Goal: Task Accomplishment & Management: Use online tool/utility

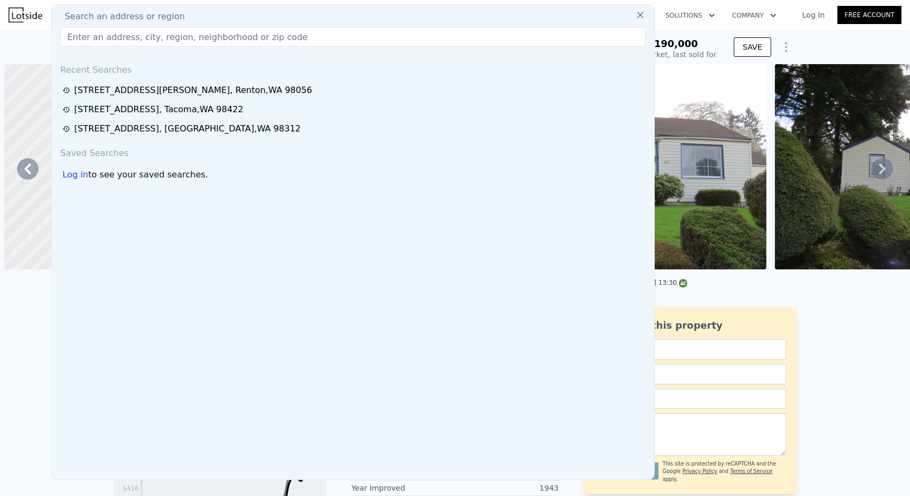
scroll to position [0, 249]
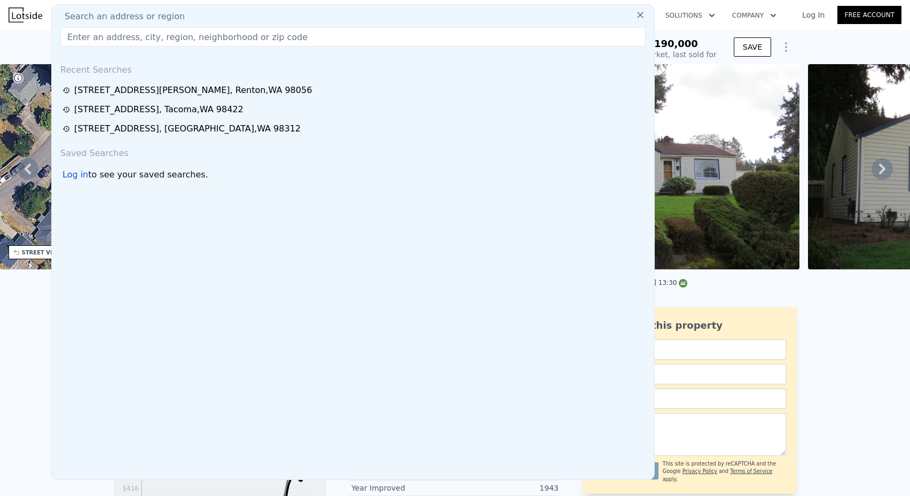
type input "$ 704,000"
type input "$ 445,227"
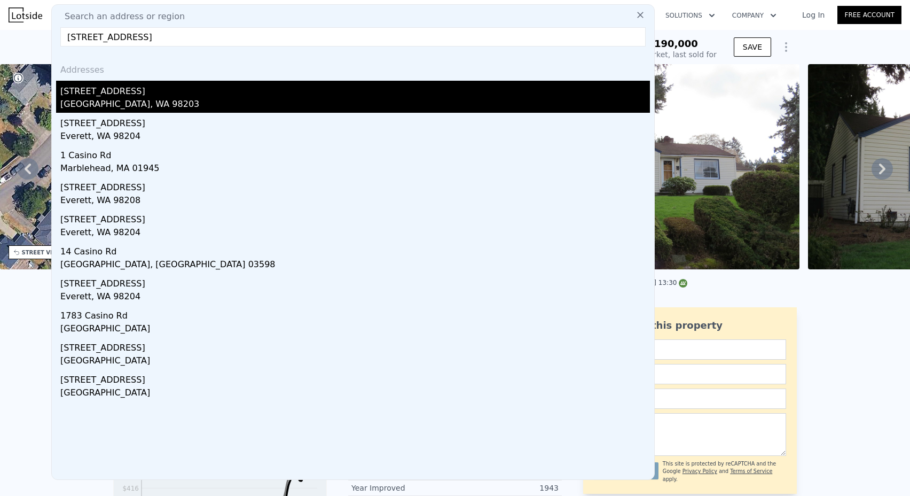
type input "[STREET_ADDRESS]"
click at [148, 97] on div "[STREET_ADDRESS]" at bounding box center [355, 89] width 590 height 17
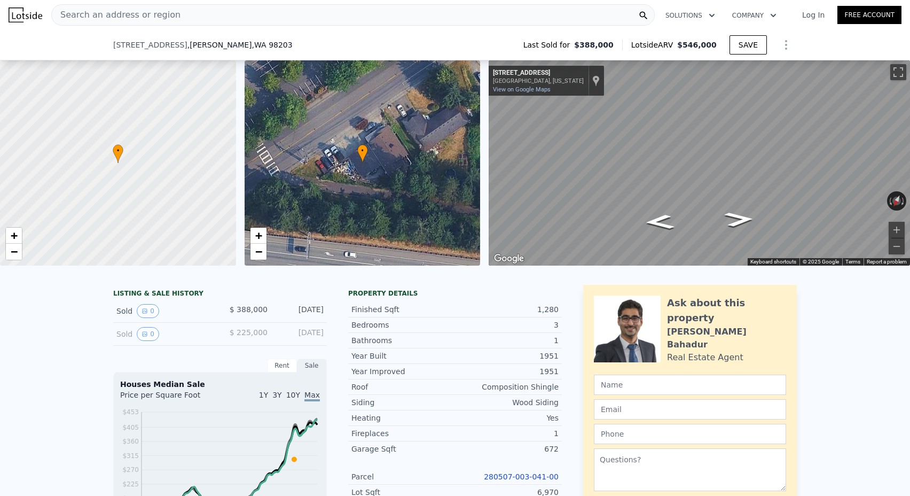
scroll to position [184, 0]
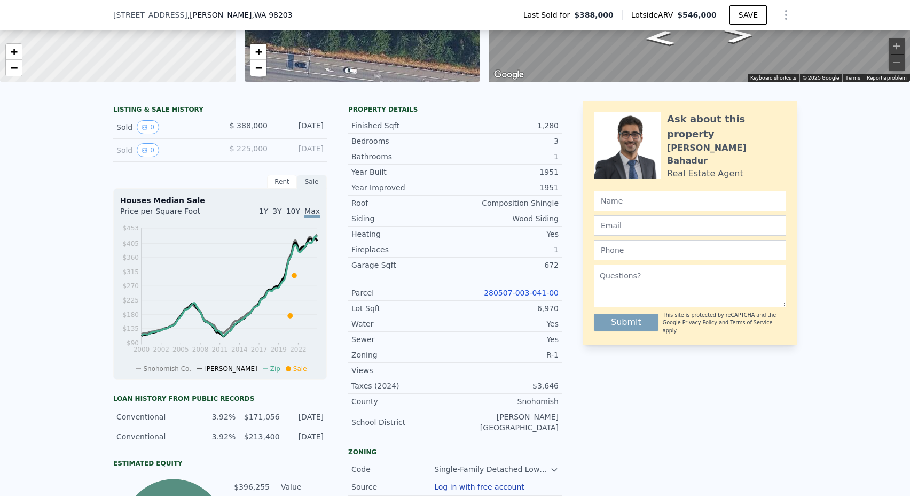
click at [522, 296] on link "280507-003-041-00" at bounding box center [521, 292] width 75 height 9
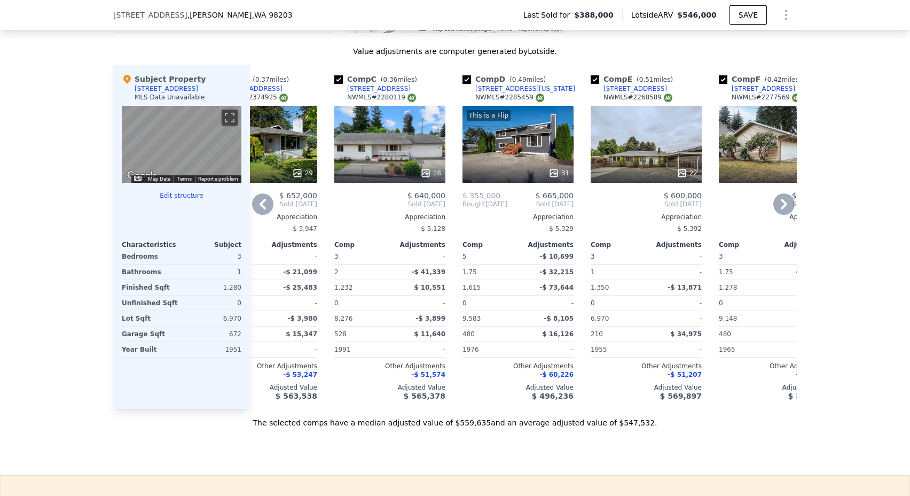
scroll to position [720, 0]
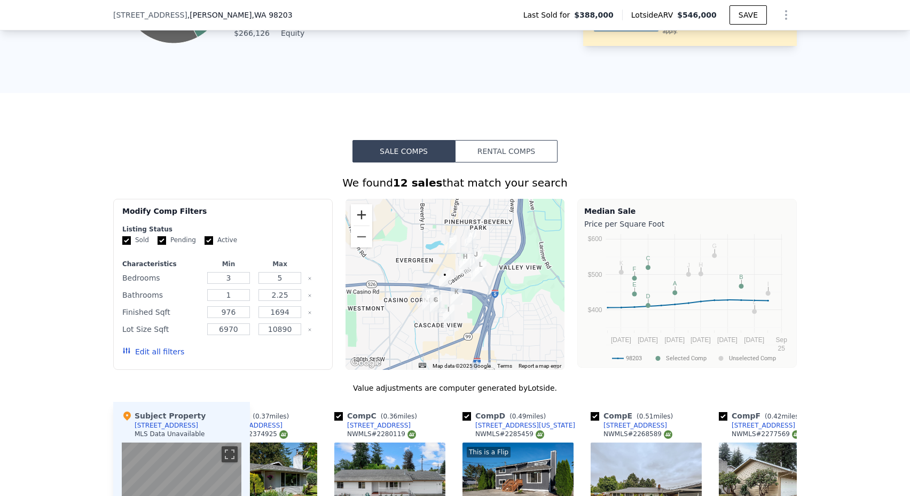
click at [358, 216] on button "Zoom in" at bounding box center [361, 214] width 21 height 21
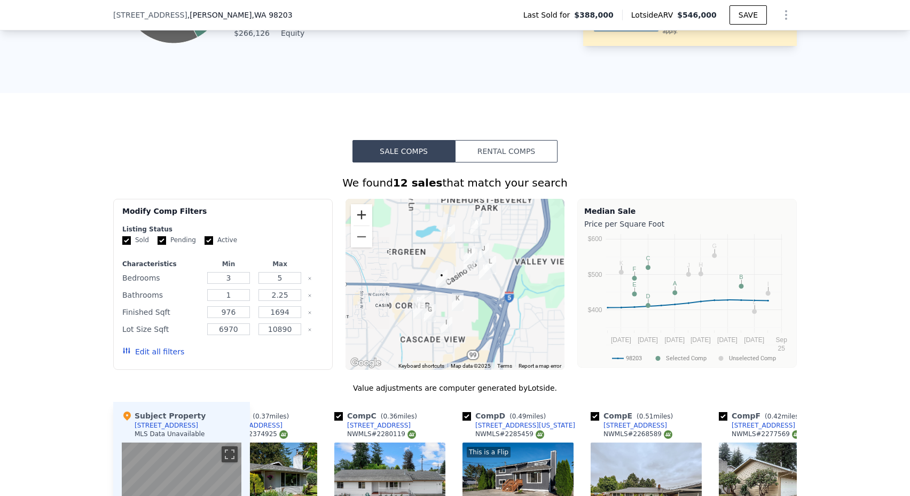
click at [358, 216] on button "Zoom in" at bounding box center [361, 214] width 21 height 21
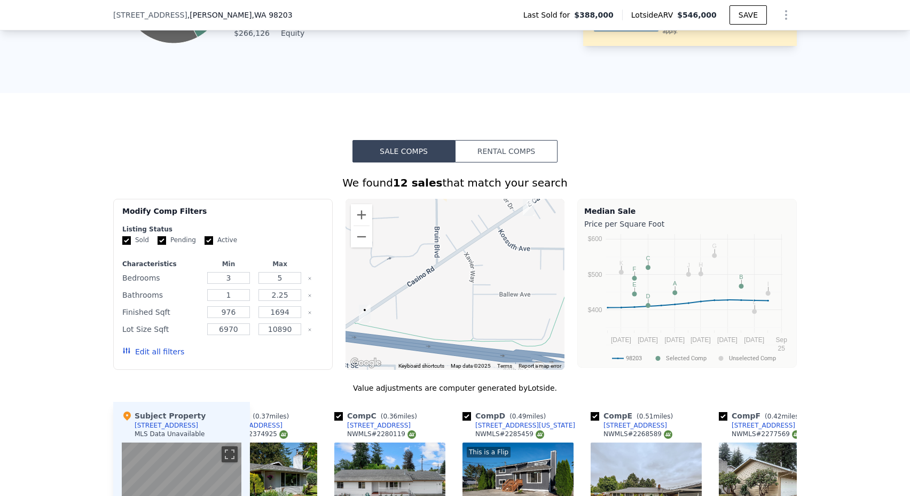
drag, startPoint x: 417, startPoint y: 264, endPoint x: 430, endPoint y: 260, distance: 13.7
click at [430, 260] on div at bounding box center [456, 284] width 220 height 171
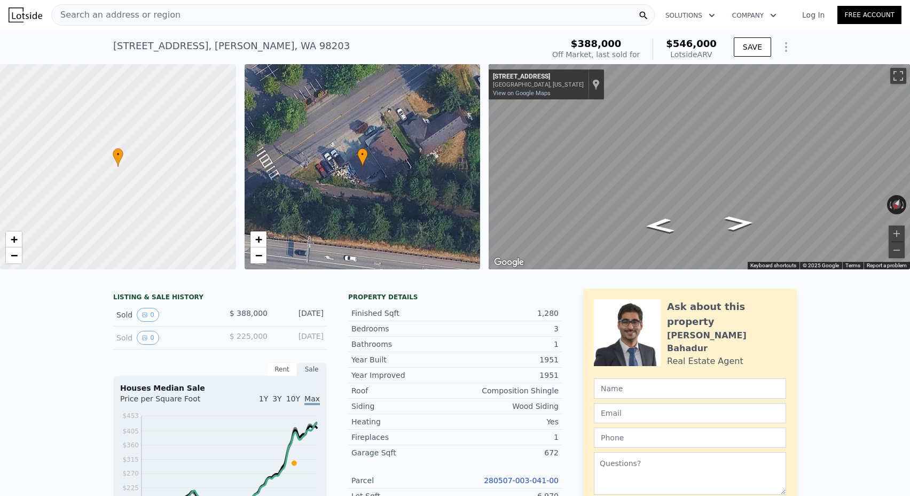
scroll to position [0, 0]
click at [119, 11] on span "Search an address or region" at bounding box center [116, 15] width 129 height 13
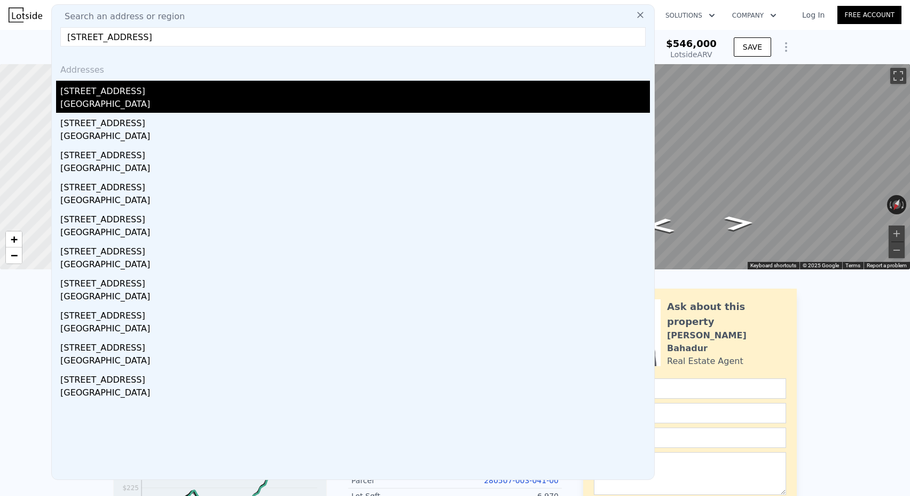
type input "[STREET_ADDRESS]"
click at [139, 108] on div "[GEOGRAPHIC_DATA]" at bounding box center [355, 105] width 590 height 15
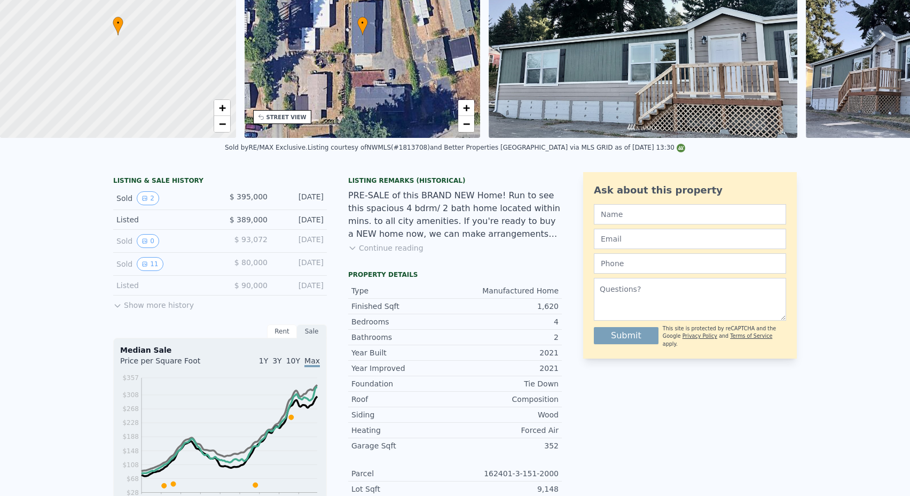
scroll to position [-3, 0]
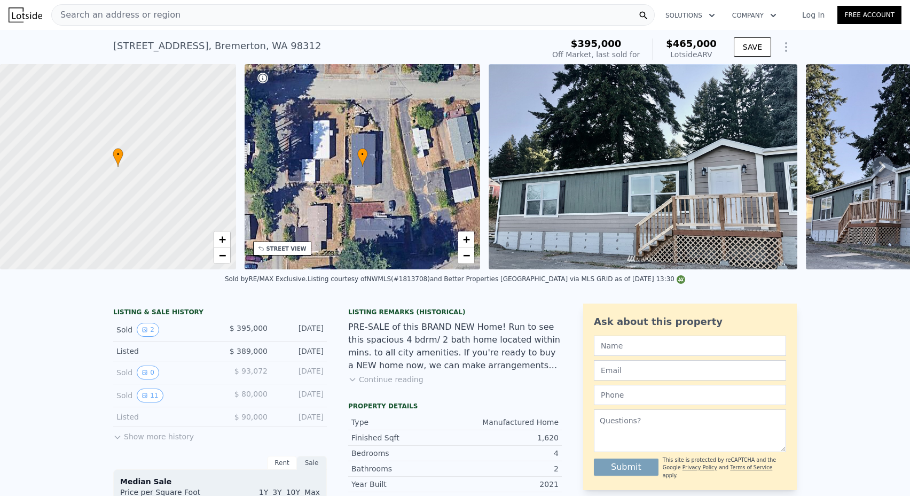
click at [244, 16] on div "Search an address or region" at bounding box center [353, 14] width 604 height 21
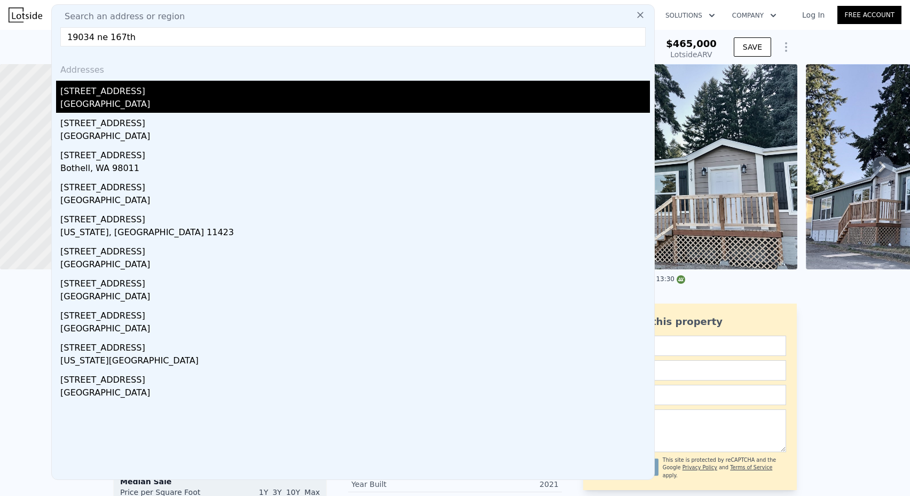
type input "19034 ne 167th"
click at [128, 99] on div "[GEOGRAPHIC_DATA]" at bounding box center [355, 105] width 590 height 15
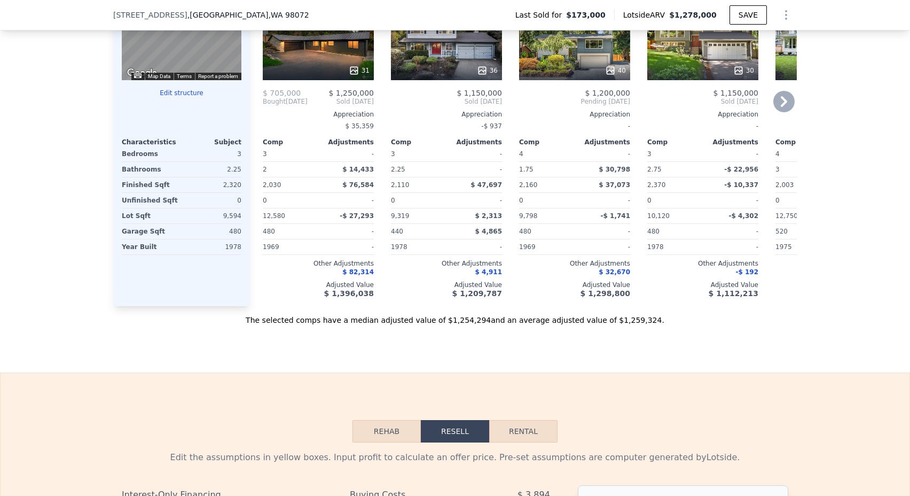
scroll to position [1346, 0]
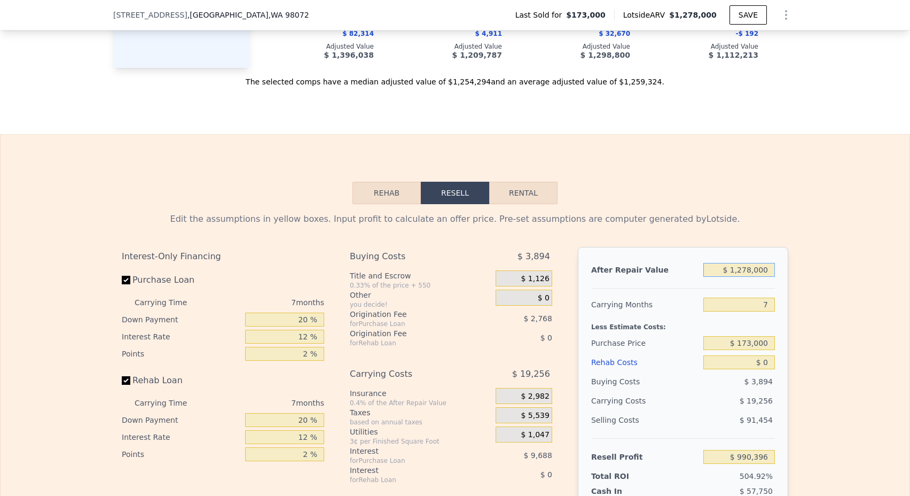
click at [744, 276] on input "$ 1,278,000" at bounding box center [739, 270] width 72 height 14
type input "$ 9"
type input "-$ 193,709"
type input "$ 950"
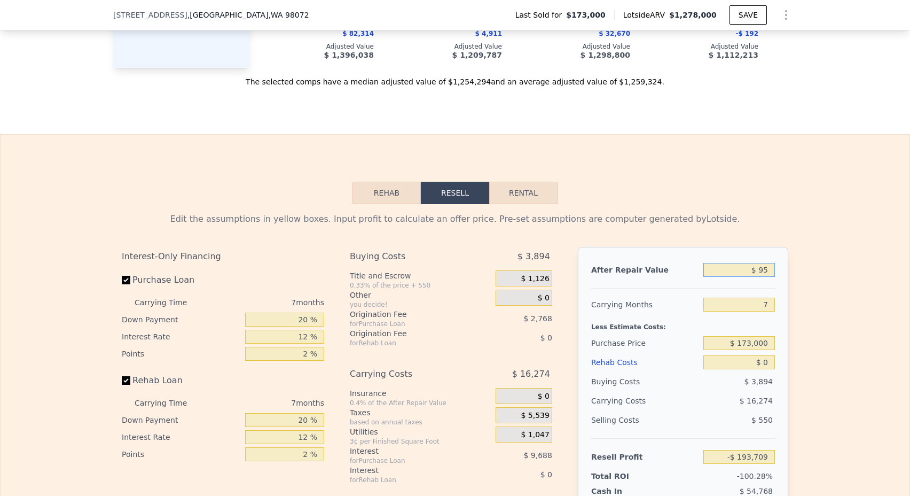
type input "-$ 192,838"
type input "$ 9,500"
type input "-$ 184,917"
type input "$ 95,000"
type input "-$ 105,697"
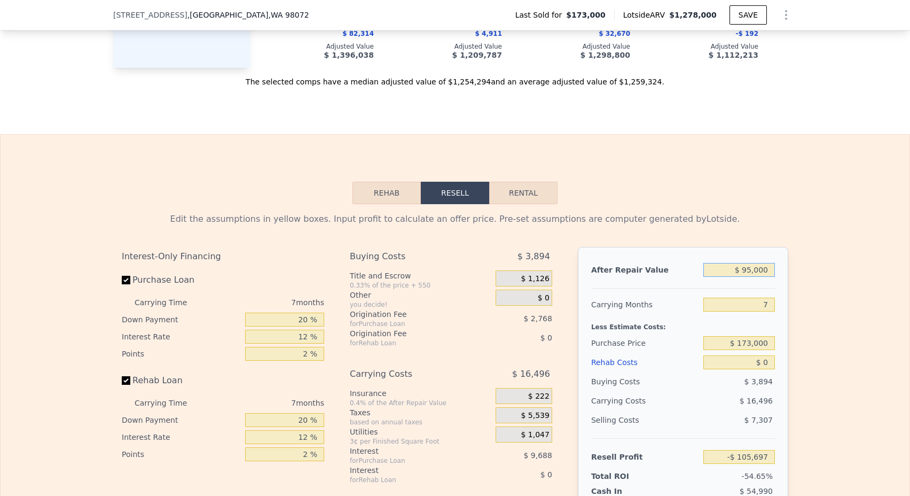
type input "$ 950,000"
type input "$ 686,491"
click at [773, 305] on input "7" at bounding box center [739, 304] width 72 height 14
click at [769, 307] on input "7" at bounding box center [739, 304] width 72 height 14
type input "3"
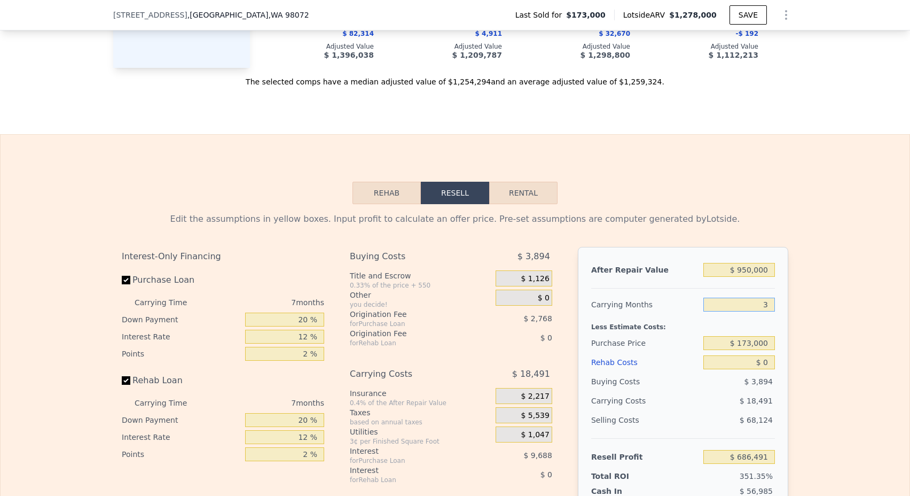
type input "$ 697,057"
type input "3"
click at [750, 264] on input "$ 950,000" at bounding box center [739, 270] width 72 height 14
click at [750, 268] on input "$ 950,000" at bounding box center [739, 270] width 72 height 14
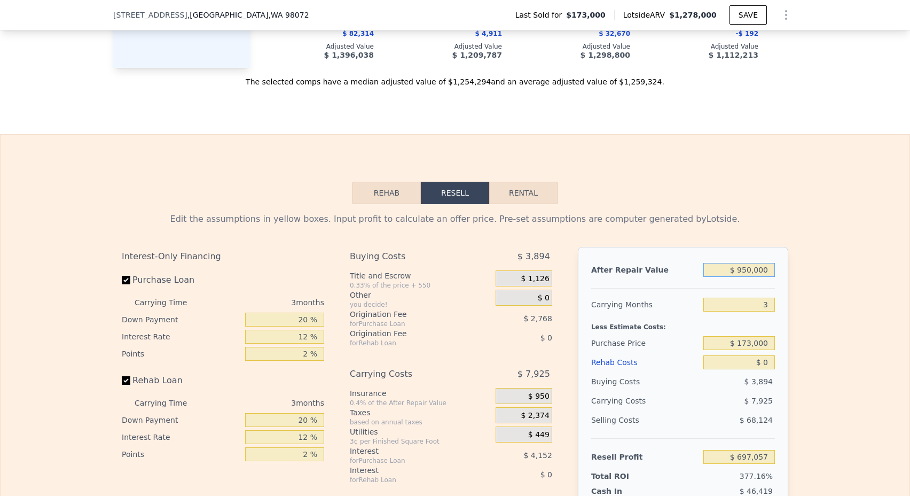
click at [750, 268] on input "$ 950,000" at bounding box center [739, 270] width 72 height 14
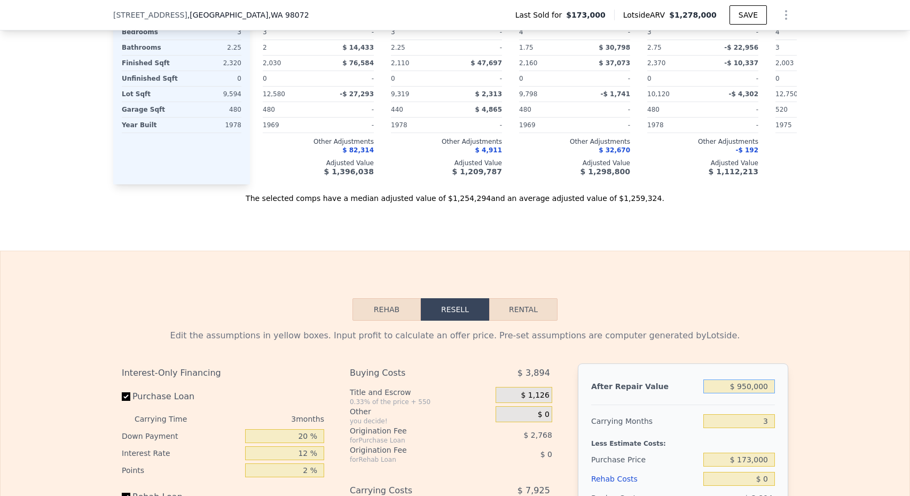
type input "$ 1"
type input "-$ 184,418"
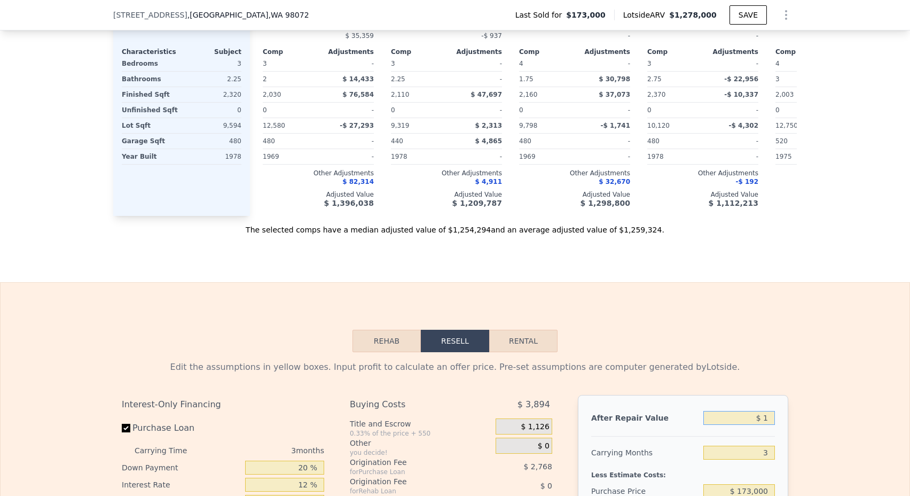
type input "$ 12"
type input "-$ 184,407"
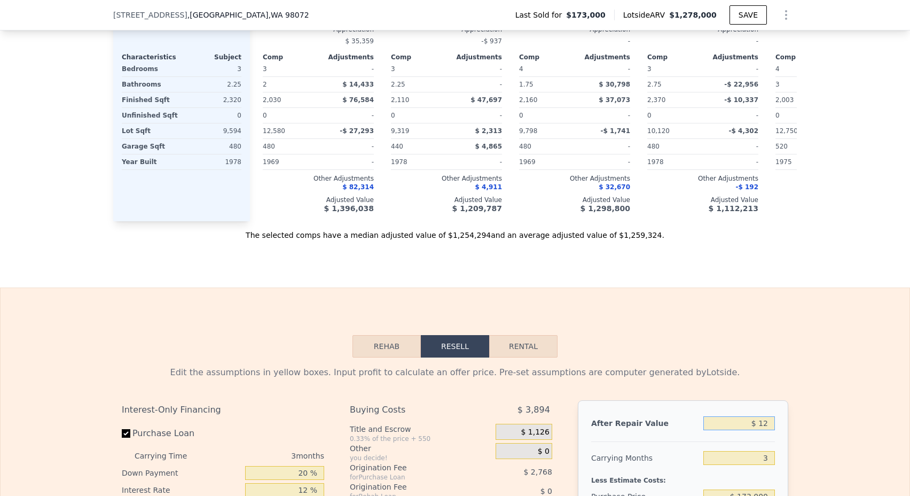
type input "$ 125"
type input "-$ 184,302"
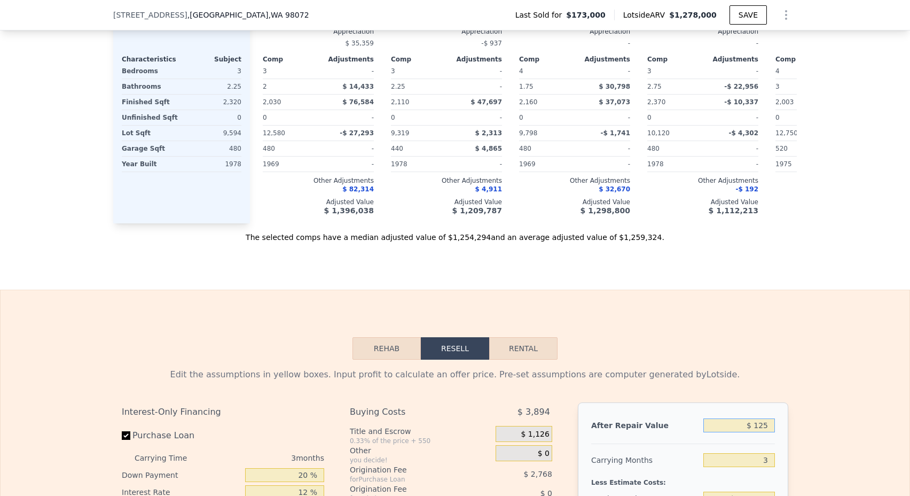
type input "$ 1,250"
type input "-$ 183,258"
type input "$ 12,500"
type input "-$ 172,823"
type input "$ 125,000"
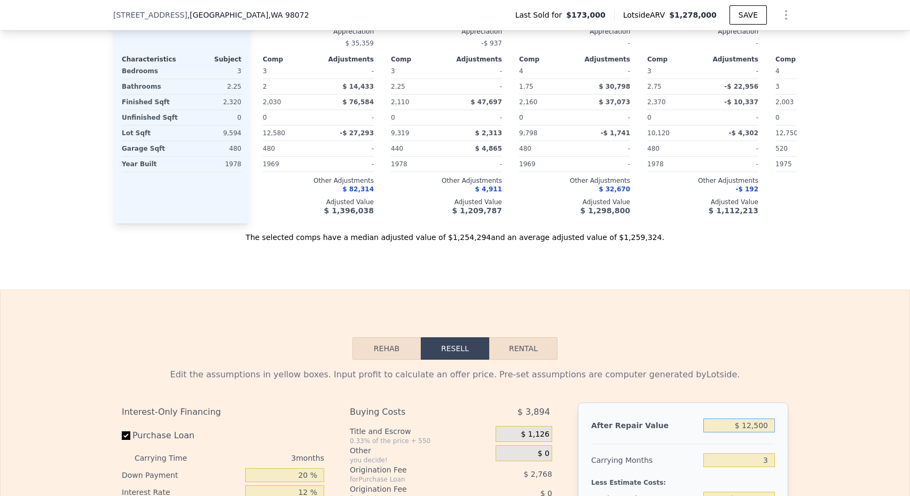
type input "-$ 68,435"
type input "$ 1,250,000"
type input "$ 975,418"
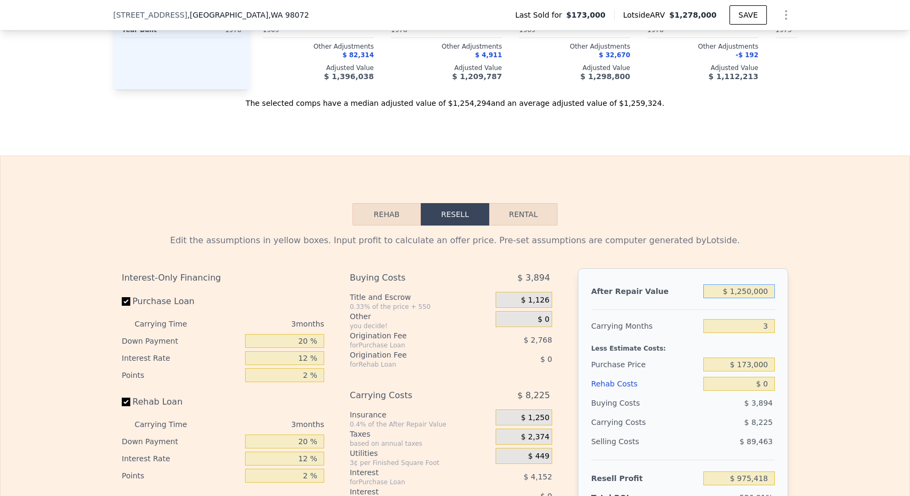
scroll to position [1325, 0]
click at [759, 372] on div "$ 173,000" at bounding box center [739, 364] width 72 height 19
click at [759, 371] on input "$ 173,000" at bounding box center [739, 365] width 72 height 14
type input "$ 950,000"
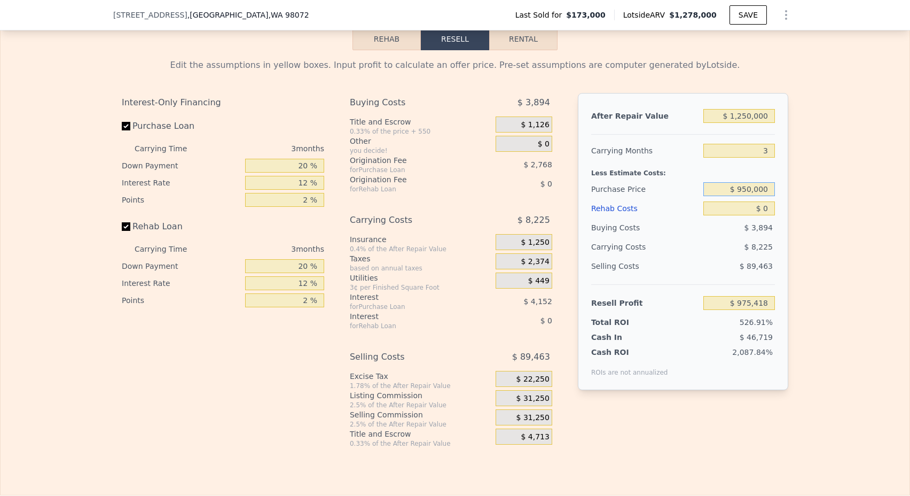
scroll to position [1499, 0]
type input "$ 164,750"
click at [772, 210] on input "$ 0" at bounding box center [739, 210] width 72 height 14
type input "$ 6"
type input "$ 164,744"
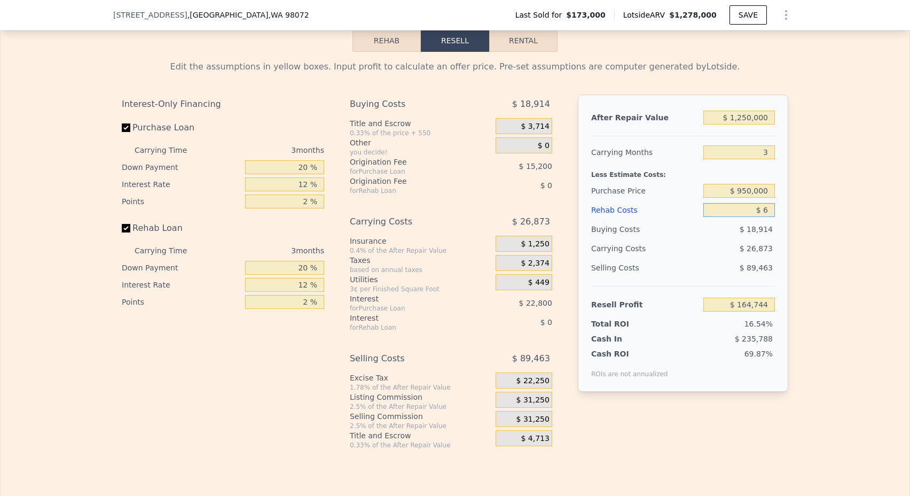
type input "$ 60"
type input "$ 164,689"
type input "$ 600"
type input "$ 164,125"
type input "$ 6,000"
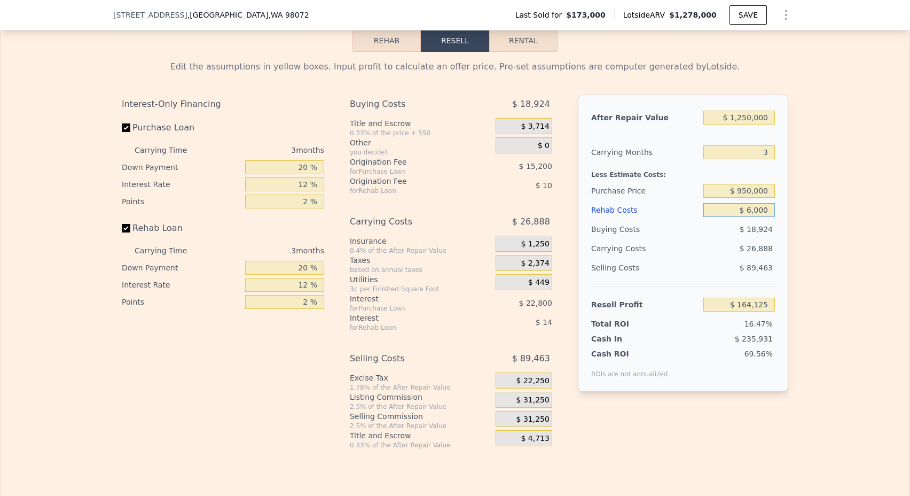
type input "$ 158,510"
type input "$ 60,000"
type input "$ 102,350"
click at [682, 252] on div "$ 28,313" at bounding box center [718, 248] width 113 height 19
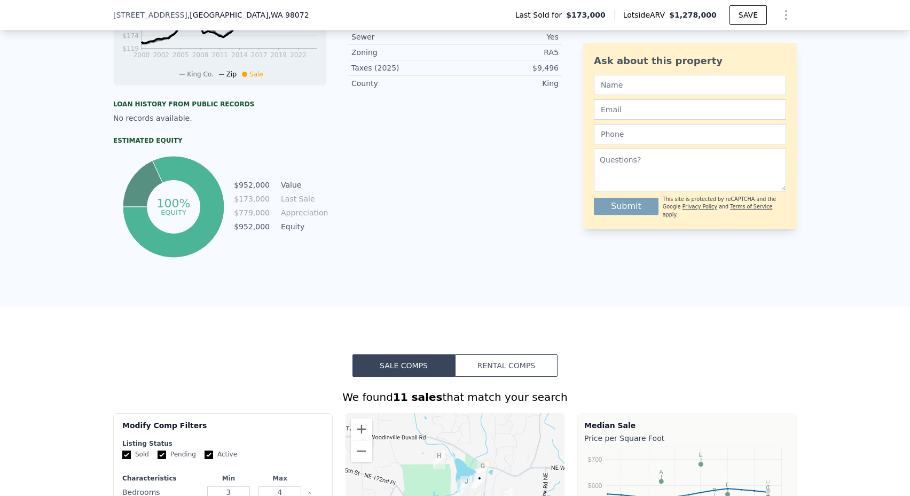
scroll to position [199, 0]
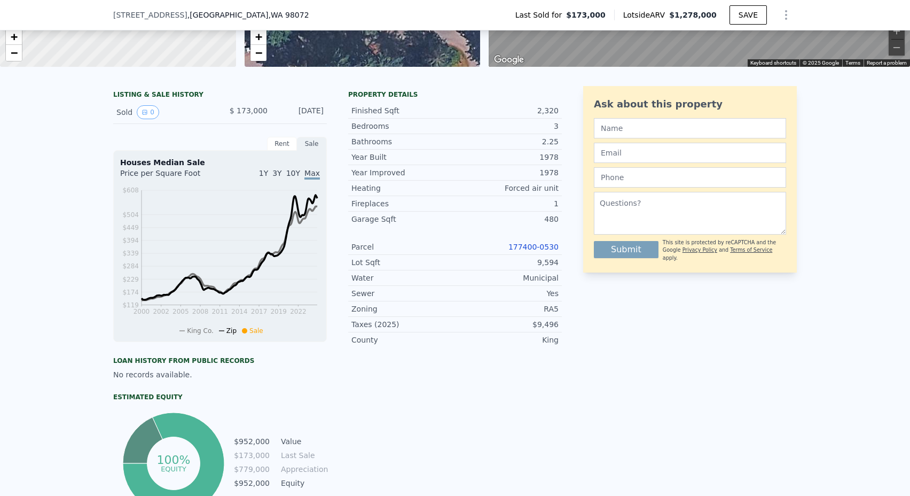
click at [534, 239] on div "Parcel 177400-0530" at bounding box center [455, 246] width 214 height 15
click at [533, 246] on link "177400-0530" at bounding box center [533, 246] width 50 height 9
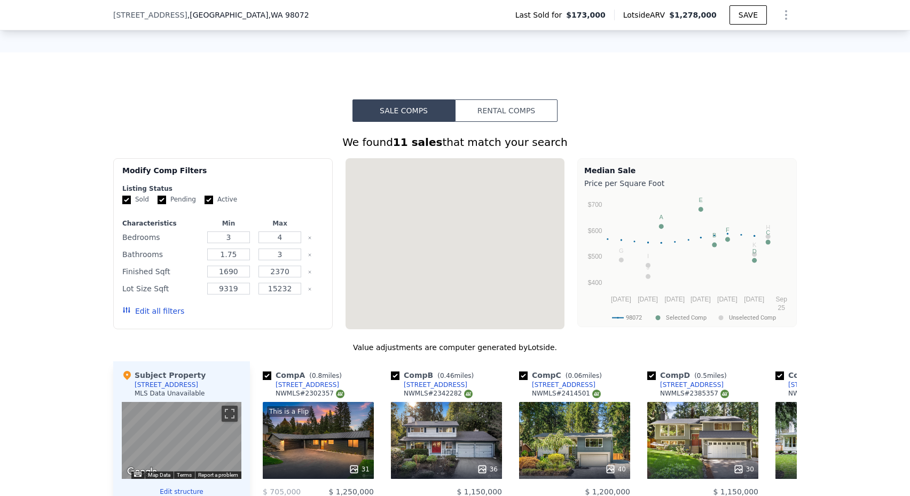
type input "$ 1,278,000"
type input "7"
type input "$ 0"
type input "$ 990,396"
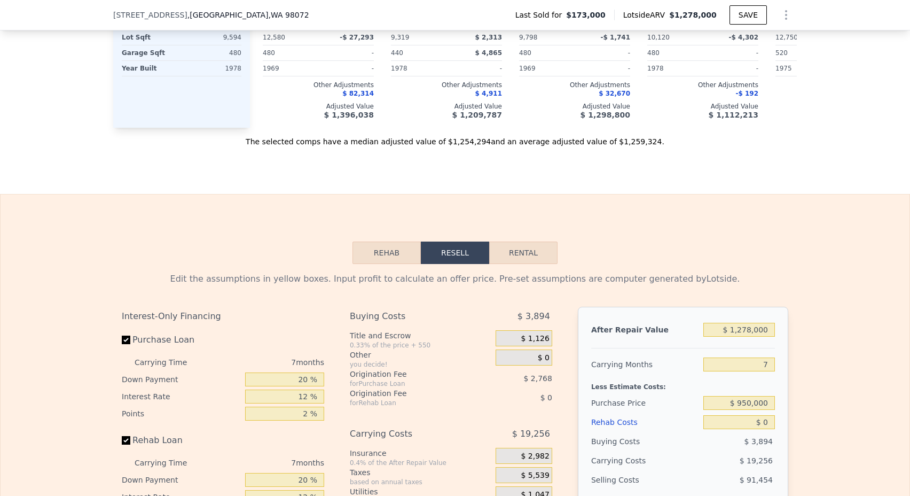
scroll to position [1303, 0]
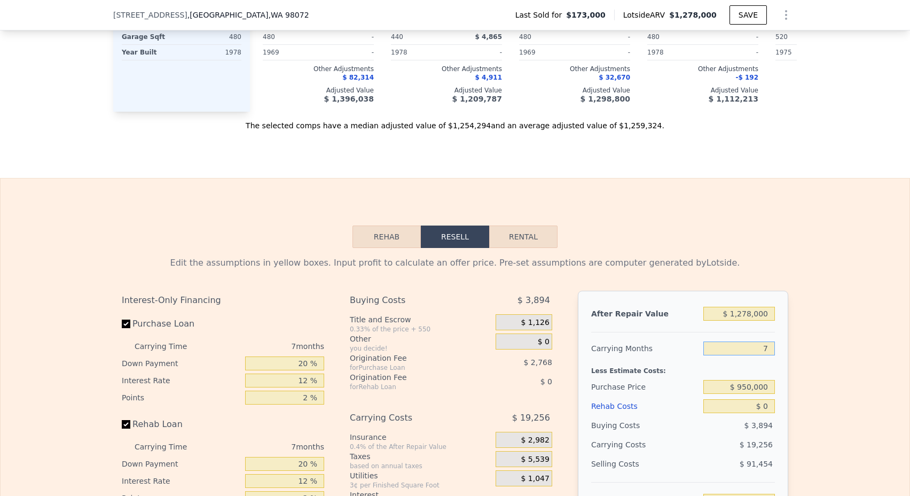
click at [771, 347] on input "7" at bounding box center [739, 348] width 72 height 14
type input "3"
type input "$ 1,001,399"
type input "3"
click at [747, 383] on input "$ 950,000" at bounding box center [739, 387] width 72 height 14
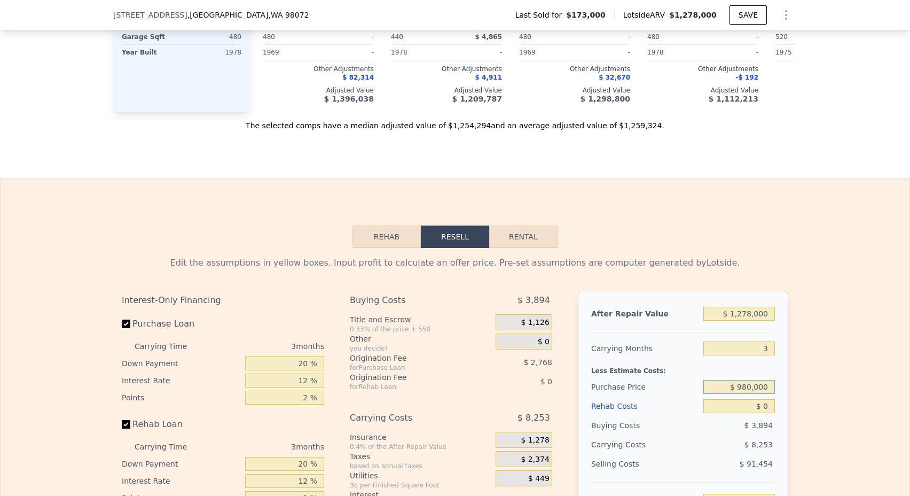
type input "$ 980,000"
type input "$ 159,432"
click at [767, 407] on input "$ 0" at bounding box center [739, 406] width 72 height 14
click at [770, 407] on input "$ 0" at bounding box center [739, 406] width 72 height 14
type input "$ 6"
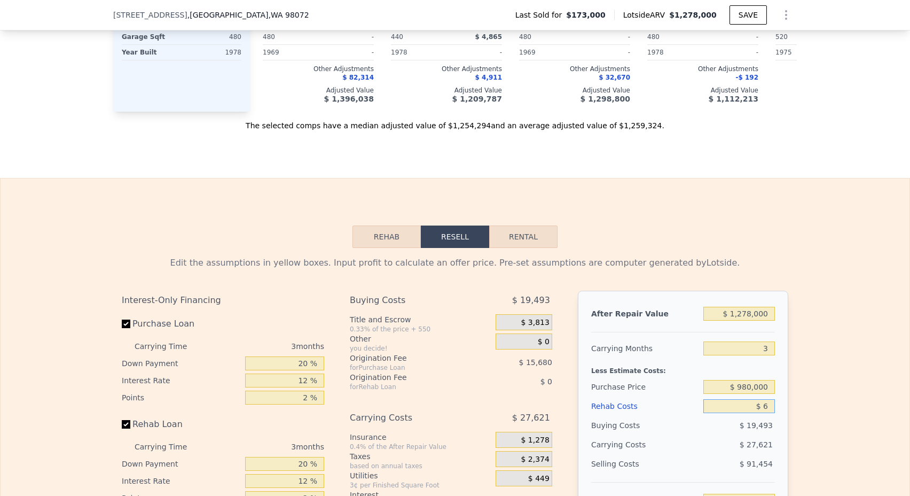
type input "$ 159,426"
type input "$ 7"
type input "$ 159,425"
type input "$ 70"
type input "$ 159,358"
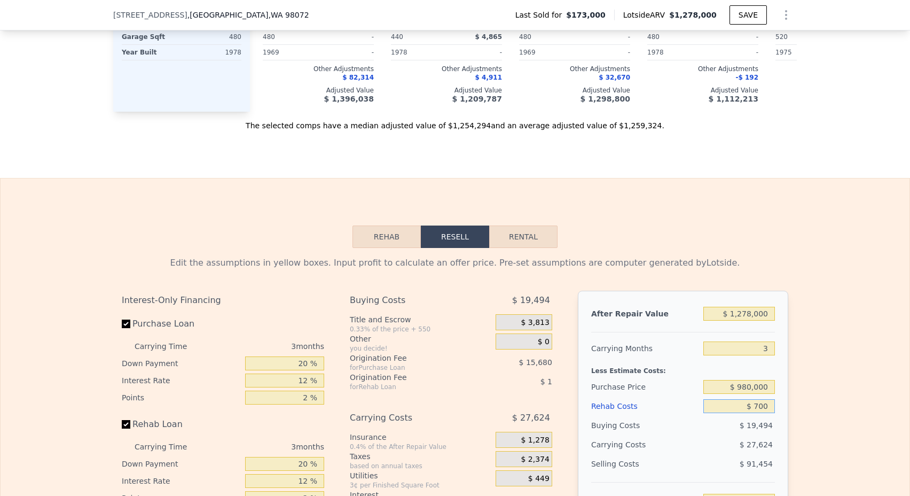
type input "$ 7,000"
type input "$ 152,152"
type input "$ 700,000"
type input "-$ 568,568"
type input "$ 70,000"
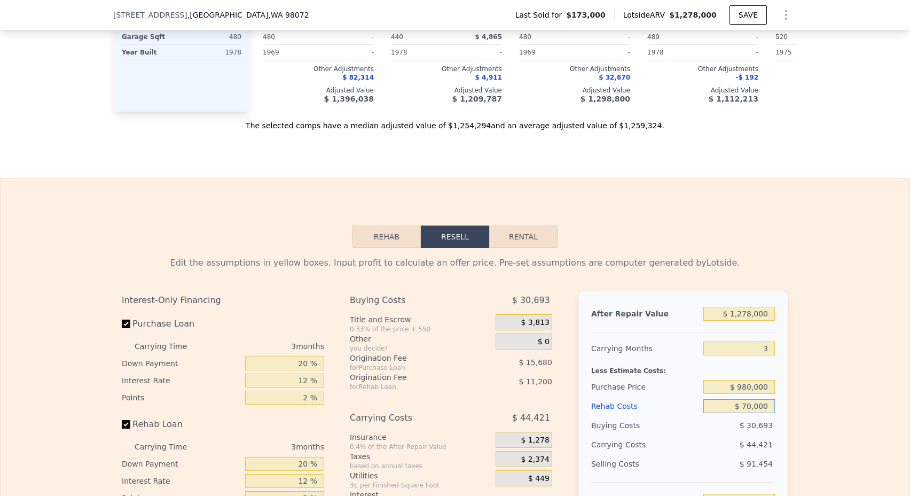
type input "$ 86,632"
type input "$ 7,000"
type input "$ 152,152"
type input "$ 70,000"
type input "$ 86,632"
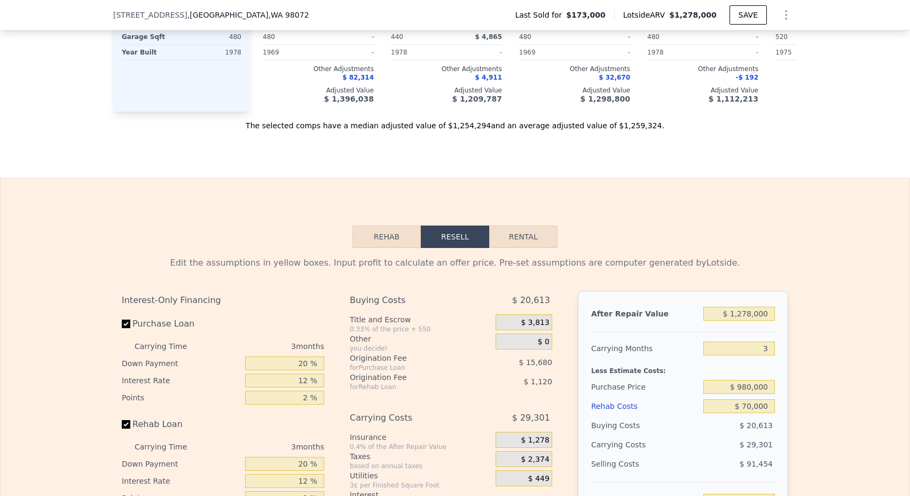
click at [785, 240] on div "Rehab Resell Rental Edit the assumptions in yellow boxes. Input profit to calcu…" at bounding box center [455, 435] width 910 height 515
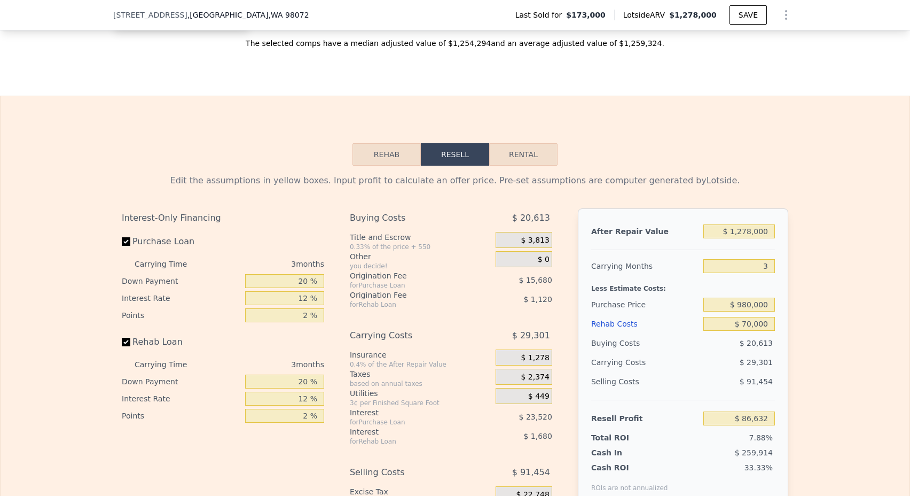
scroll to position [1499, 0]
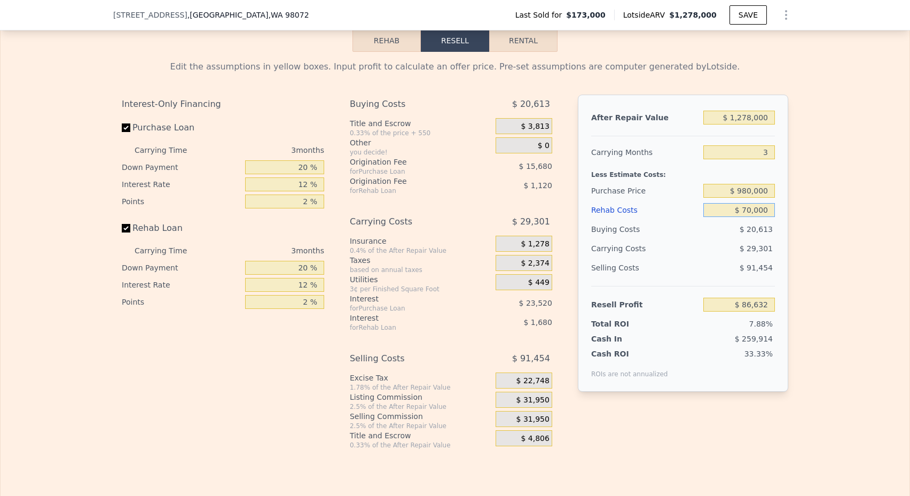
click at [749, 209] on input "$ 70,000" at bounding box center [739, 210] width 72 height 14
type input "$ 0000"
type input "$ 159,432"
type input "$ 60,000"
type input "$ 97,032"
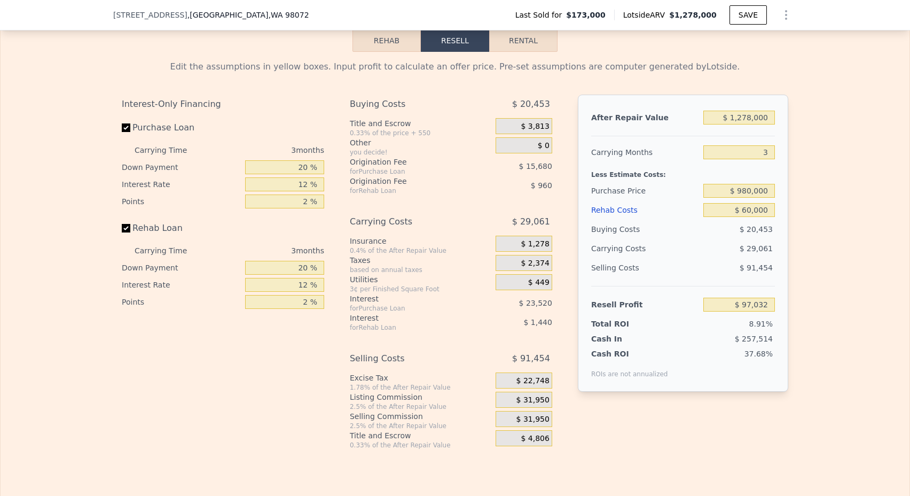
click at [695, 244] on div "$ 29,061" at bounding box center [718, 248] width 113 height 19
click at [751, 191] on input "$ 980,000" at bounding box center [739, 191] width 72 height 14
click at [750, 146] on input "3" at bounding box center [739, 152] width 72 height 14
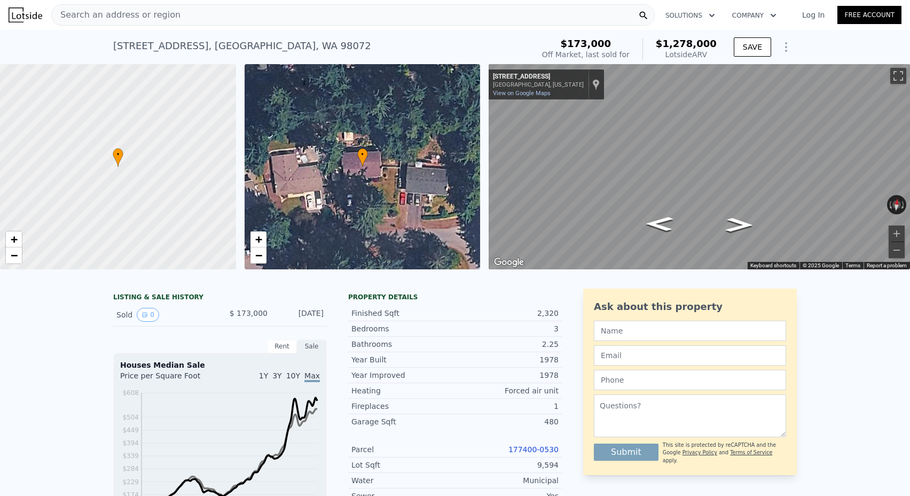
scroll to position [-1, 0]
click at [130, 12] on span "Search an address or region" at bounding box center [116, 15] width 129 height 13
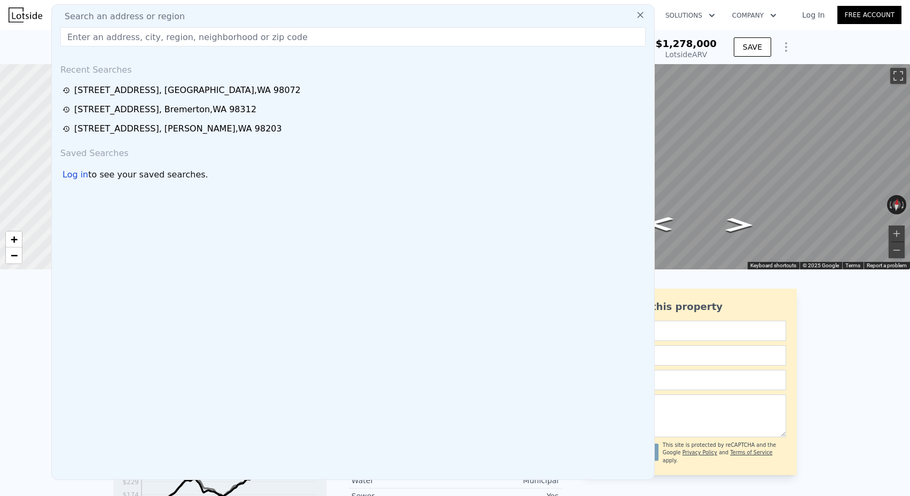
type input "7"
type input "$ 0"
type input "$ 990,396"
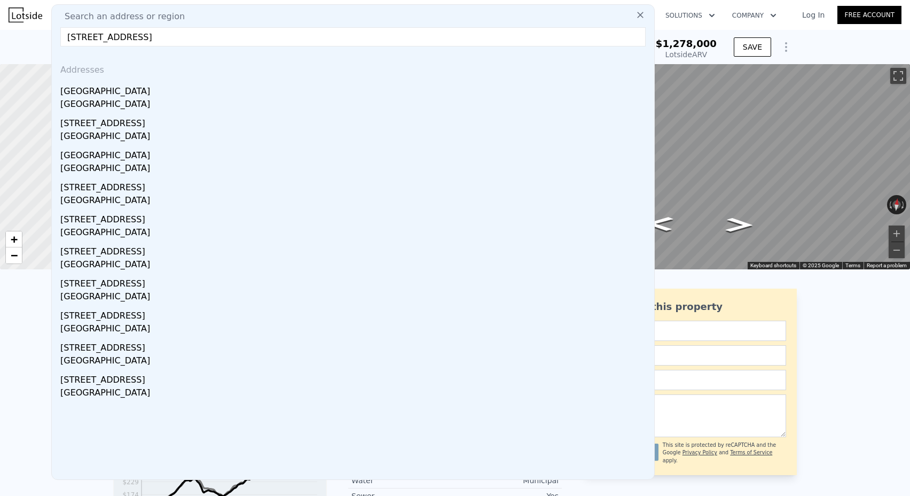
drag, startPoint x: 147, startPoint y: 36, endPoint x: 331, endPoint y: 54, distance: 184.7
click at [331, 54] on div "Search an address or region [STREET_ADDRESS] Addresses [STREET_ADDRESS] [STREET…" at bounding box center [353, 241] width 604 height 475
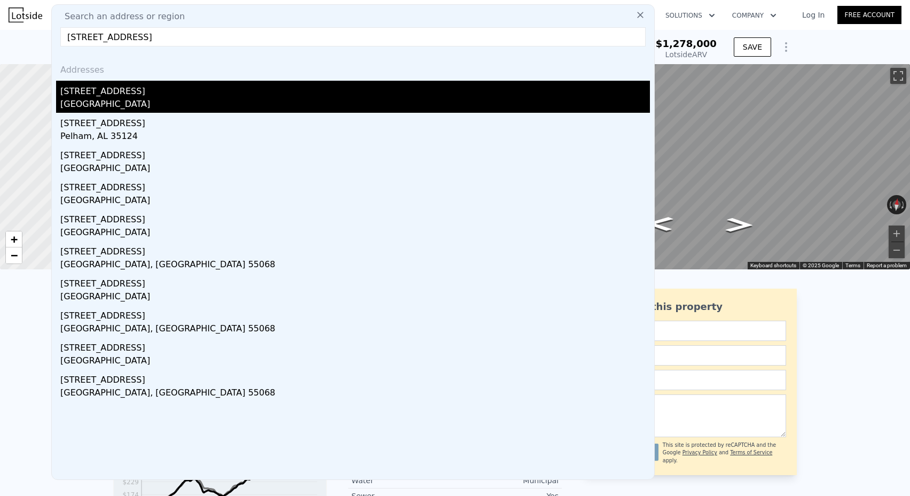
type input "[STREET_ADDRESS]"
click at [242, 92] on div "[STREET_ADDRESS]" at bounding box center [355, 89] width 590 height 17
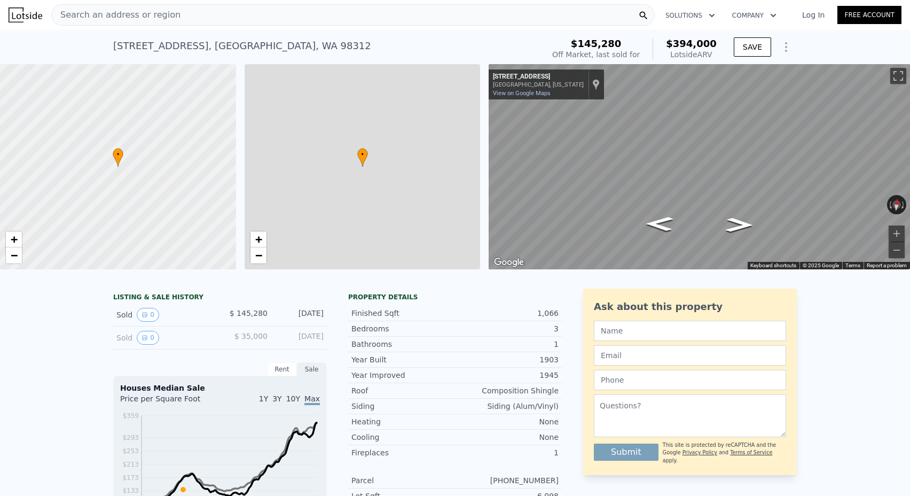
type input "2"
type input "1"
type input "2"
type input "785"
type input "1464"
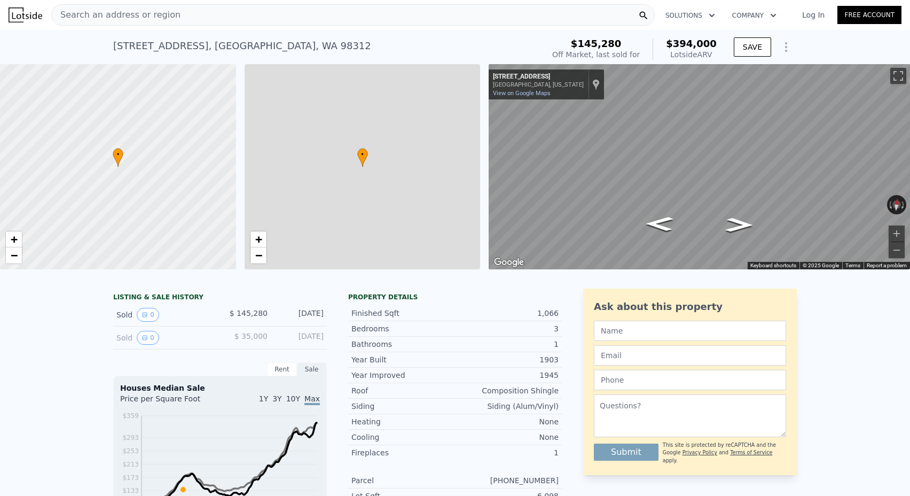
type input "3485"
type input "6534"
type input "$ 394,000"
type input "6"
type input "$ 207,858"
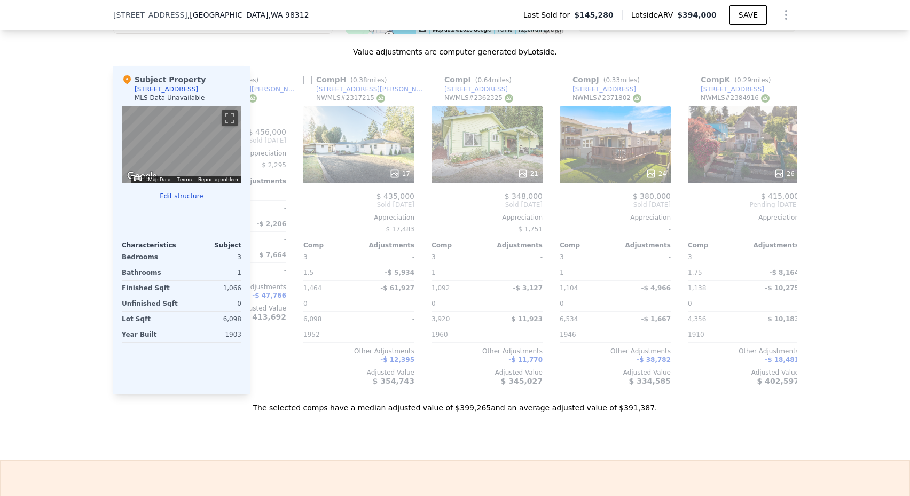
scroll to position [557, 0]
